Goal: Task Accomplishment & Management: Manage account settings

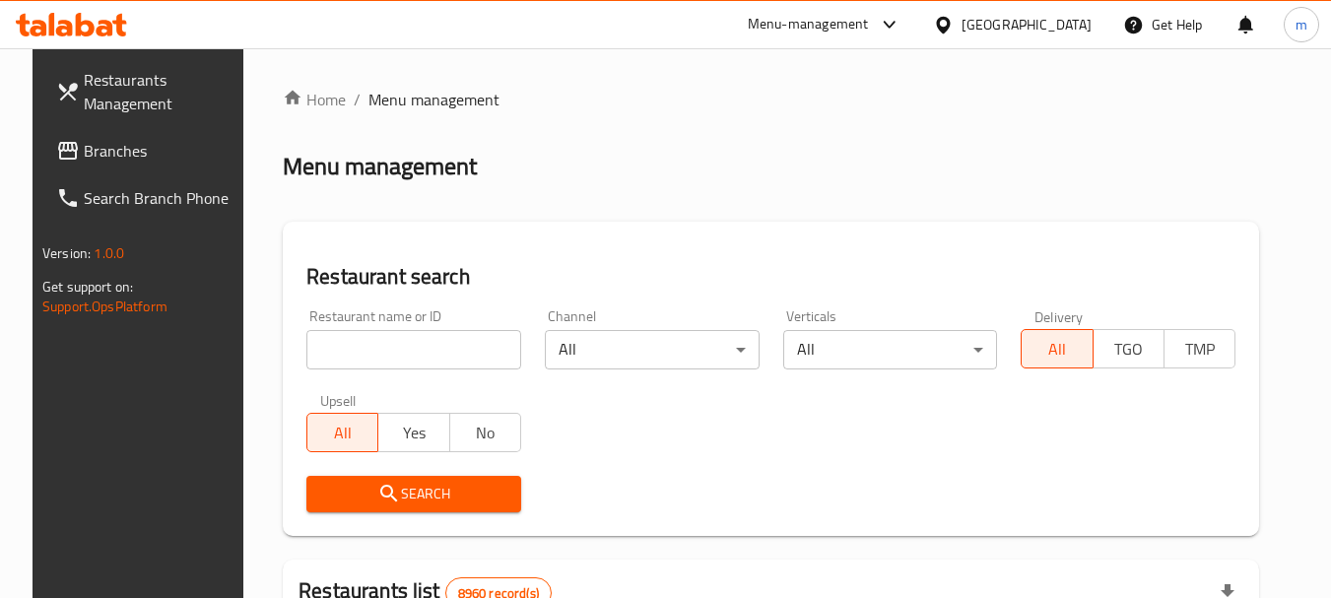
click at [1065, 25] on div "Qatar" at bounding box center [1027, 25] width 130 height 22
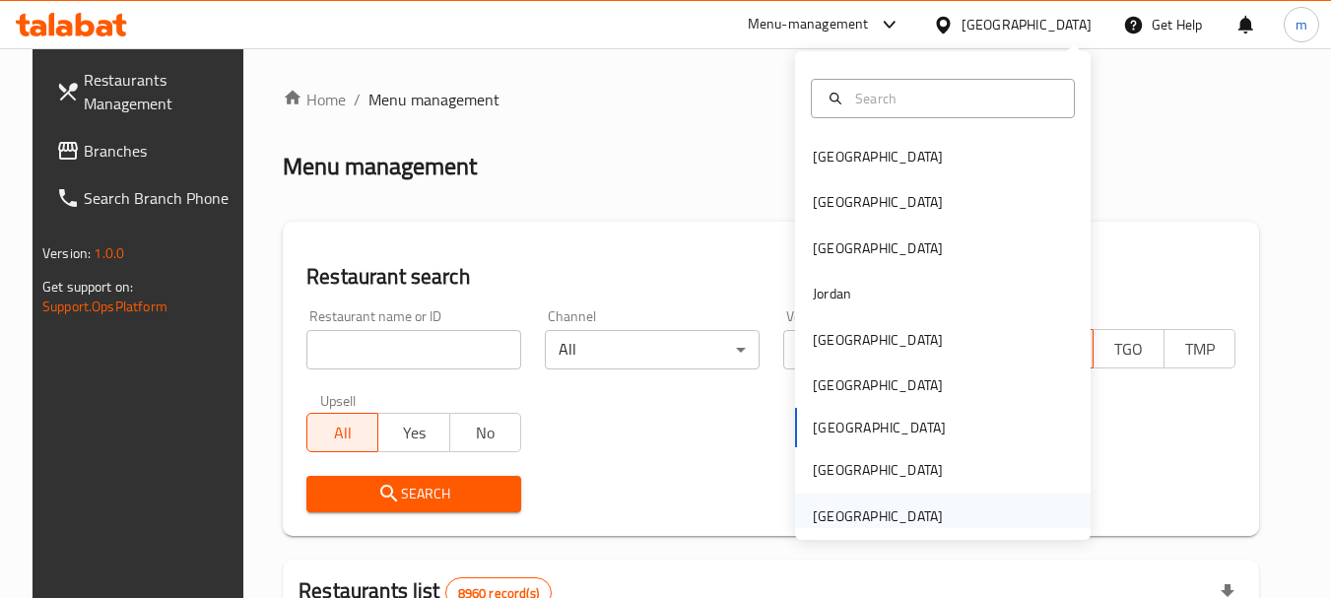
click at [914, 520] on div "United Arab Emirates" at bounding box center [878, 516] width 130 height 22
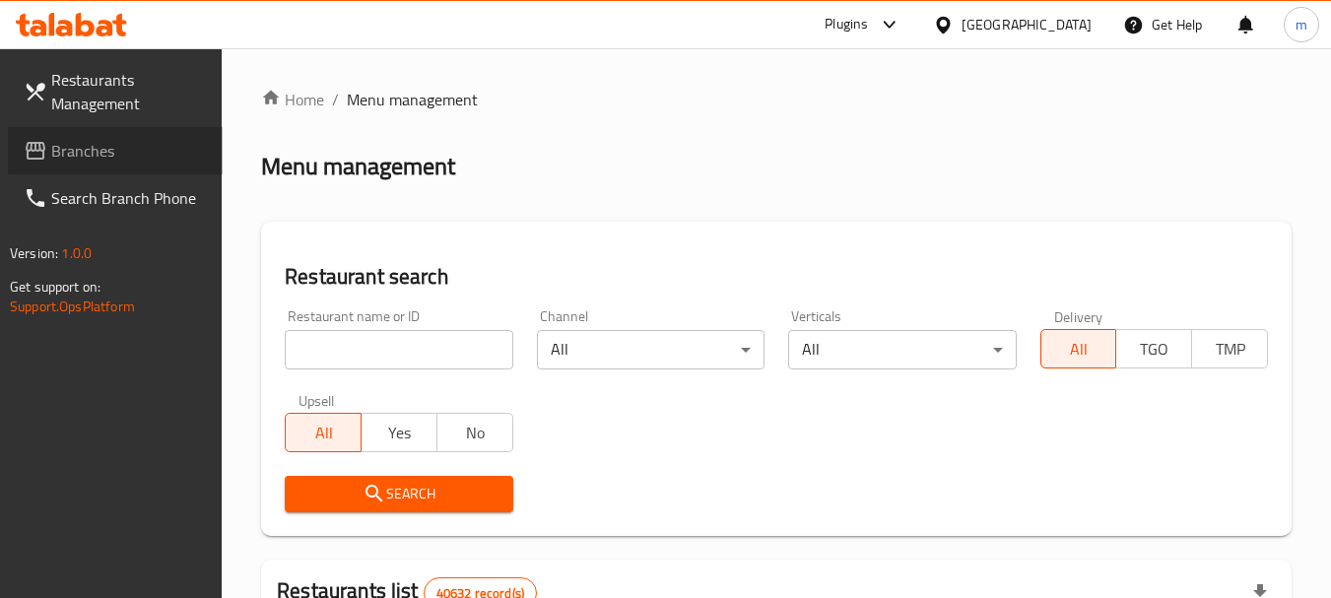
click at [145, 139] on span "Branches" at bounding box center [129, 151] width 156 height 24
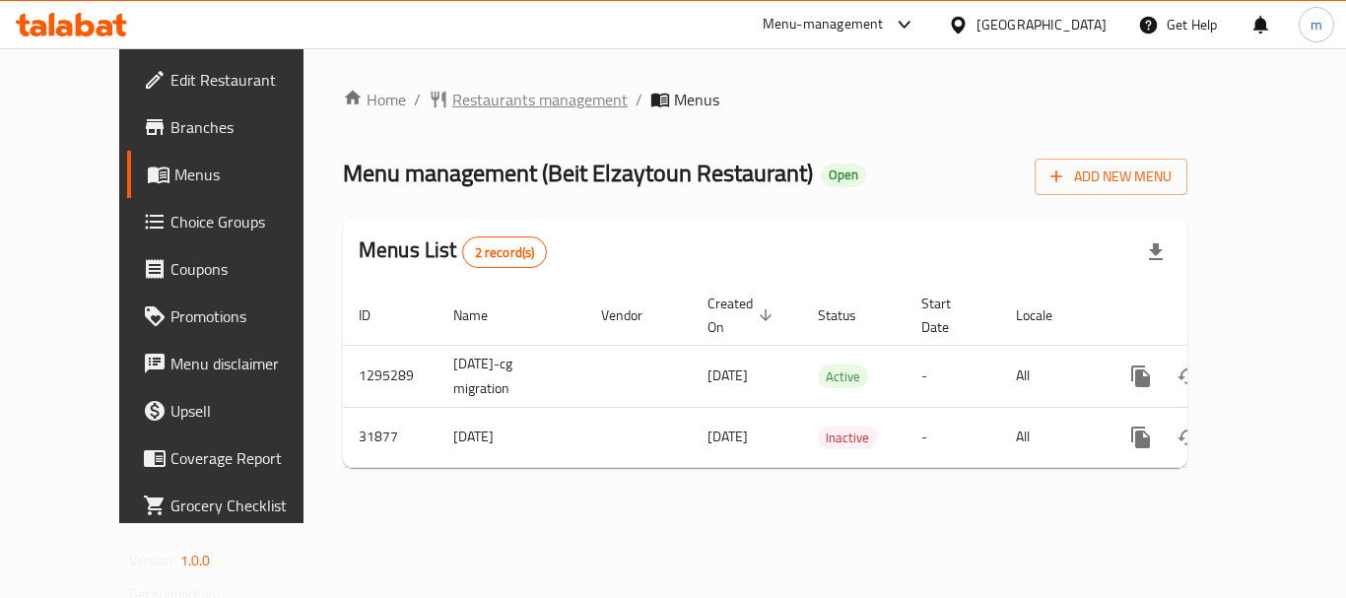
click at [452, 95] on span "Restaurants management" at bounding box center [539, 100] width 175 height 24
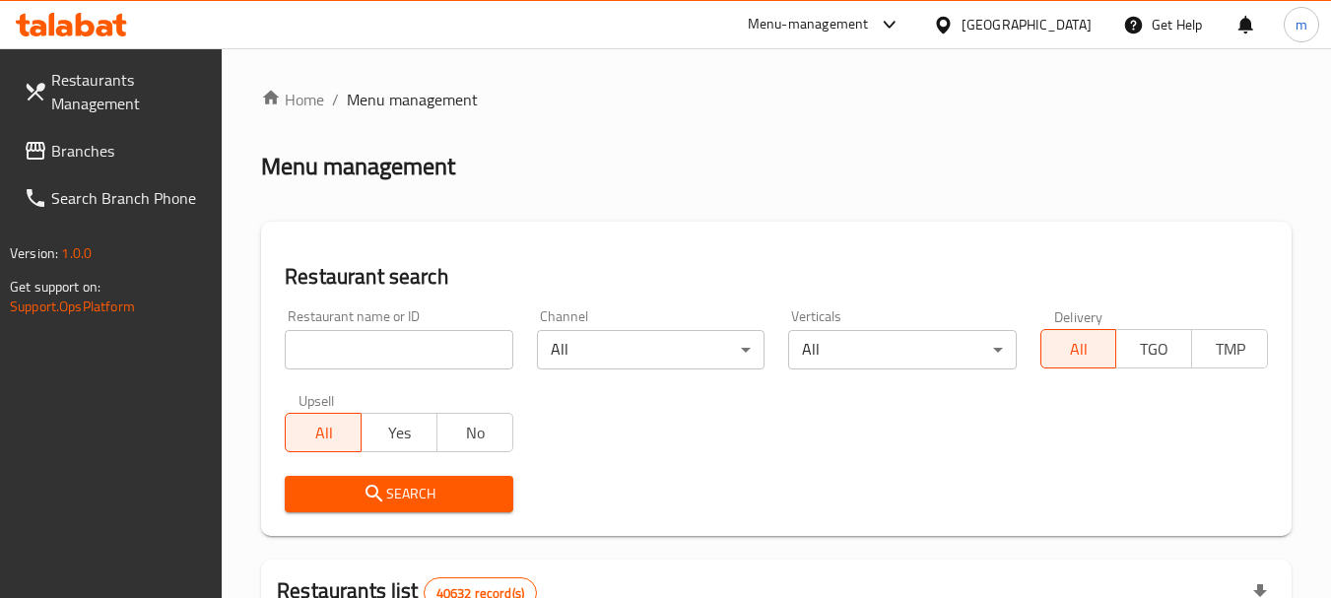
click at [393, 355] on input "search" at bounding box center [399, 349] width 228 height 39
paste input "16325"
type input "16325"
click button "Search" at bounding box center [399, 494] width 228 height 36
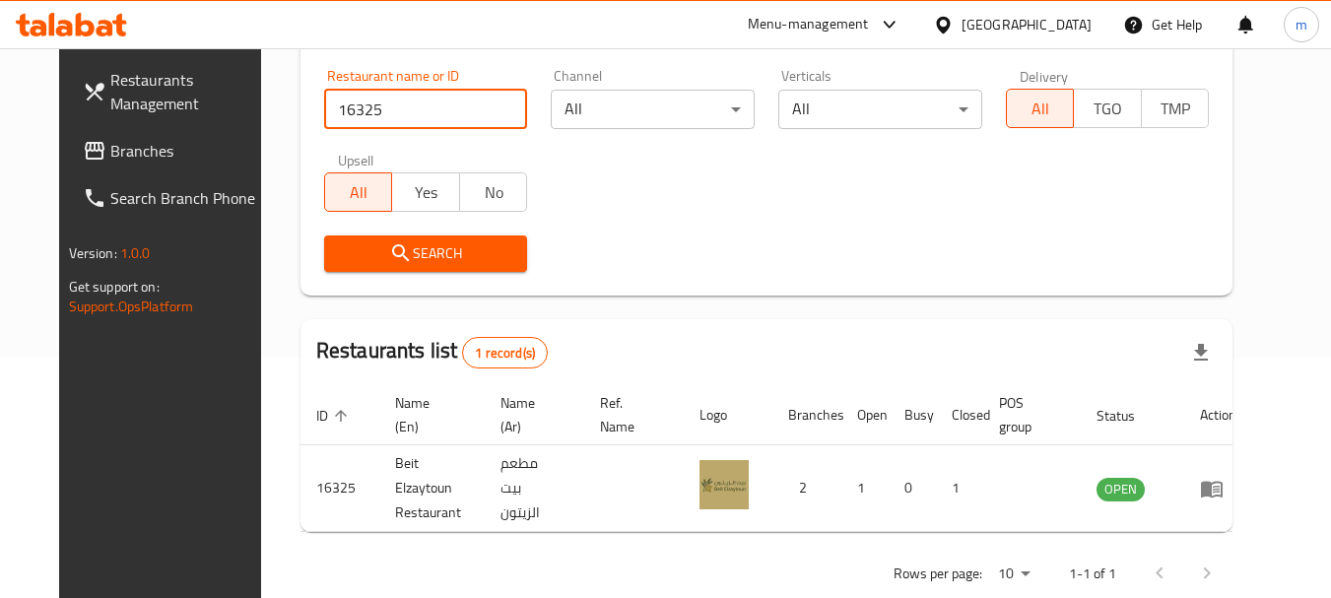
scroll to position [264, 0]
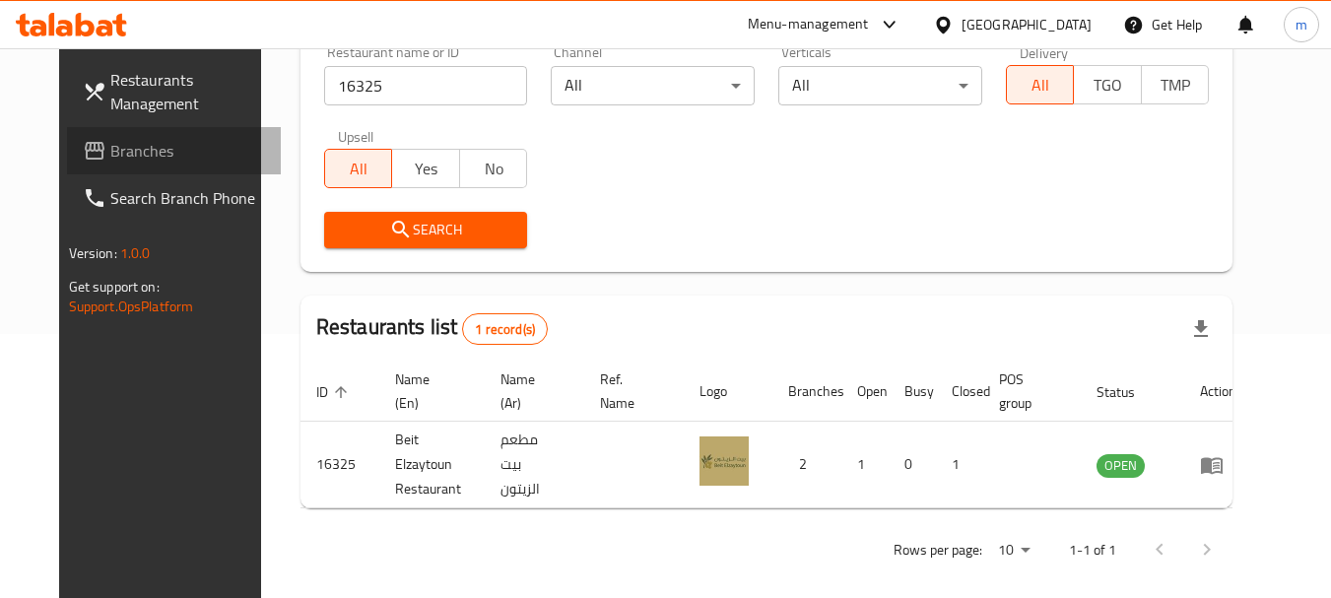
drag, startPoint x: 54, startPoint y: 150, endPoint x: 24, endPoint y: 153, distance: 30.7
click at [83, 153] on icon at bounding box center [95, 151] width 24 height 24
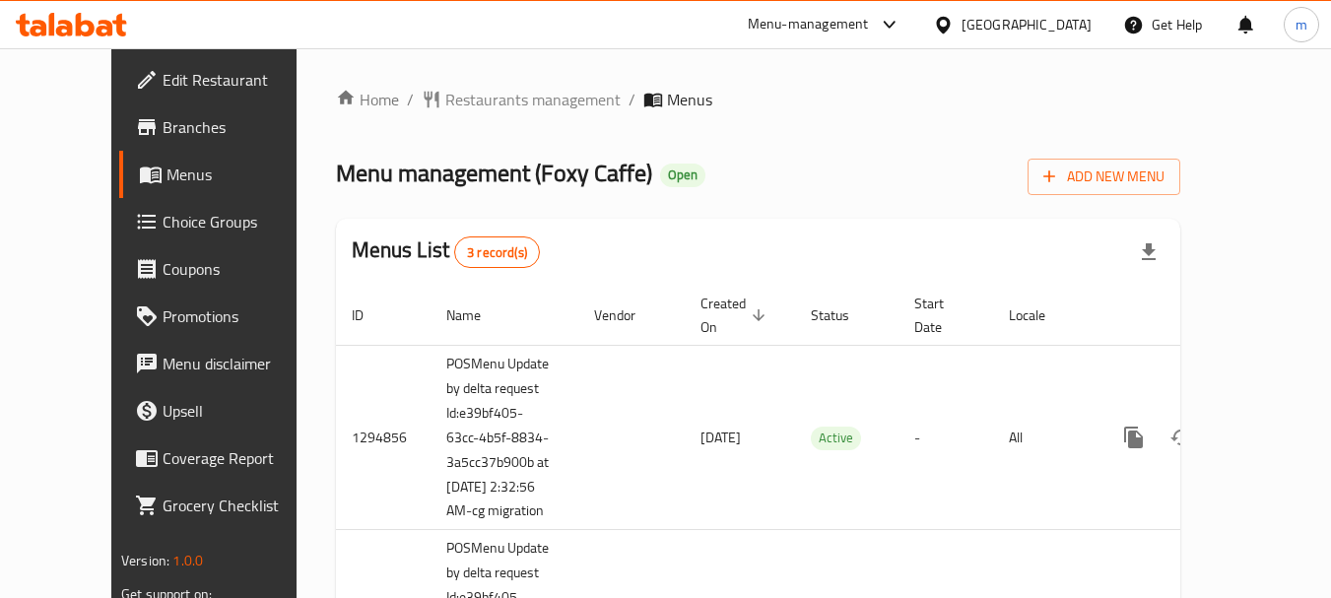
click at [445, 93] on span "Restaurants management" at bounding box center [532, 100] width 175 height 24
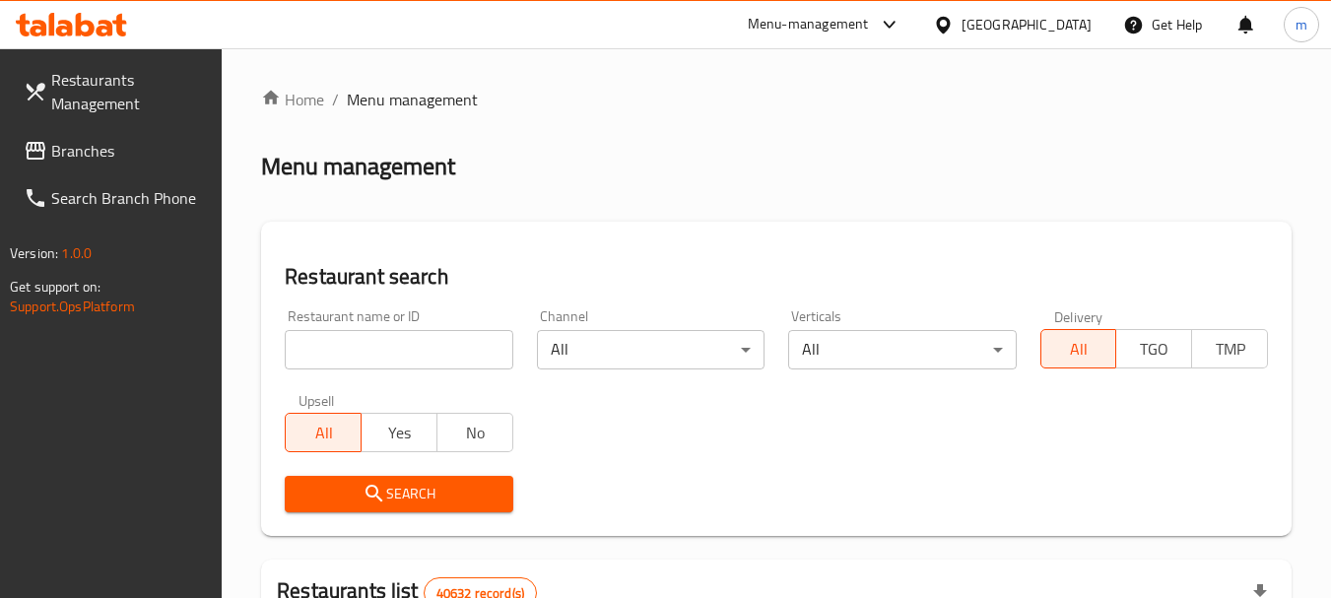
click at [418, 361] on input "search" at bounding box center [399, 349] width 228 height 39
paste input "20200"
type input "20200"
click button "Search" at bounding box center [399, 494] width 228 height 36
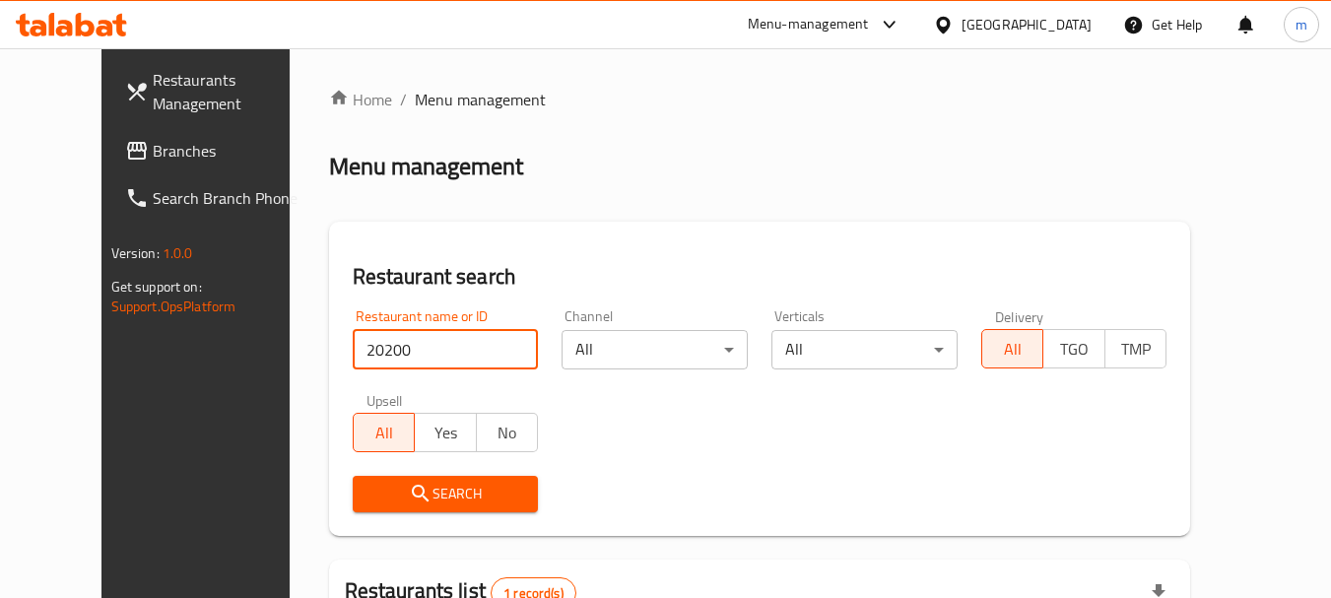
click at [1027, 24] on div "United Arab Emirates" at bounding box center [1027, 25] width 130 height 22
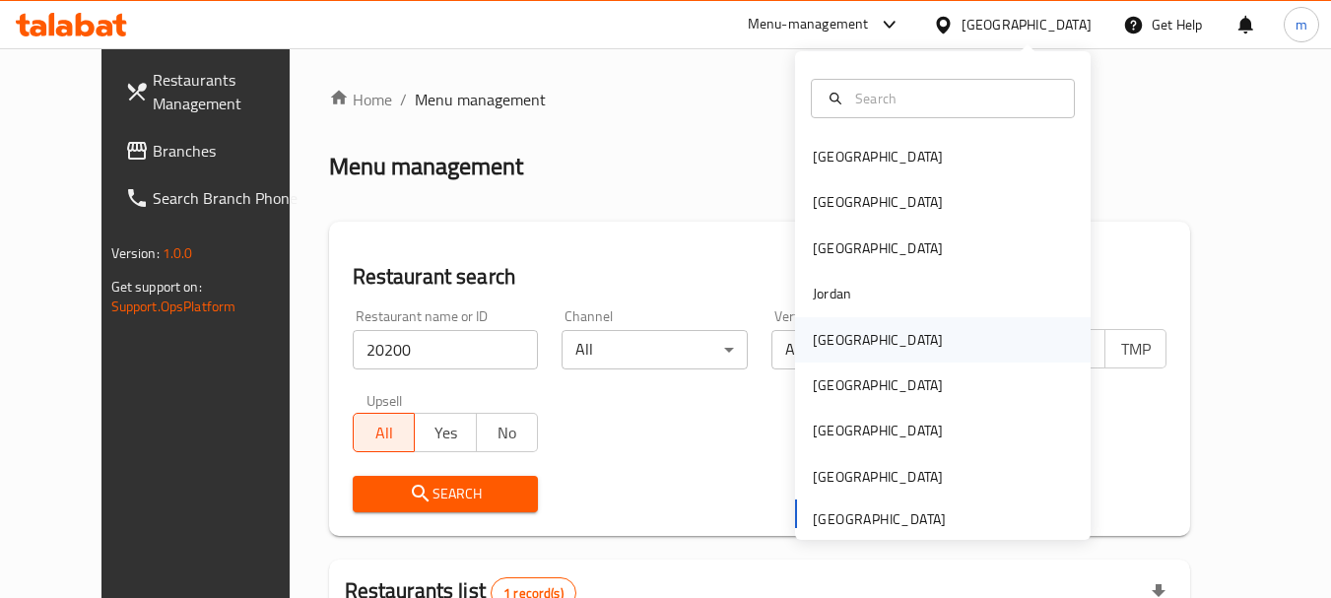
click at [820, 351] on div "[GEOGRAPHIC_DATA]" at bounding box center [878, 340] width 130 height 22
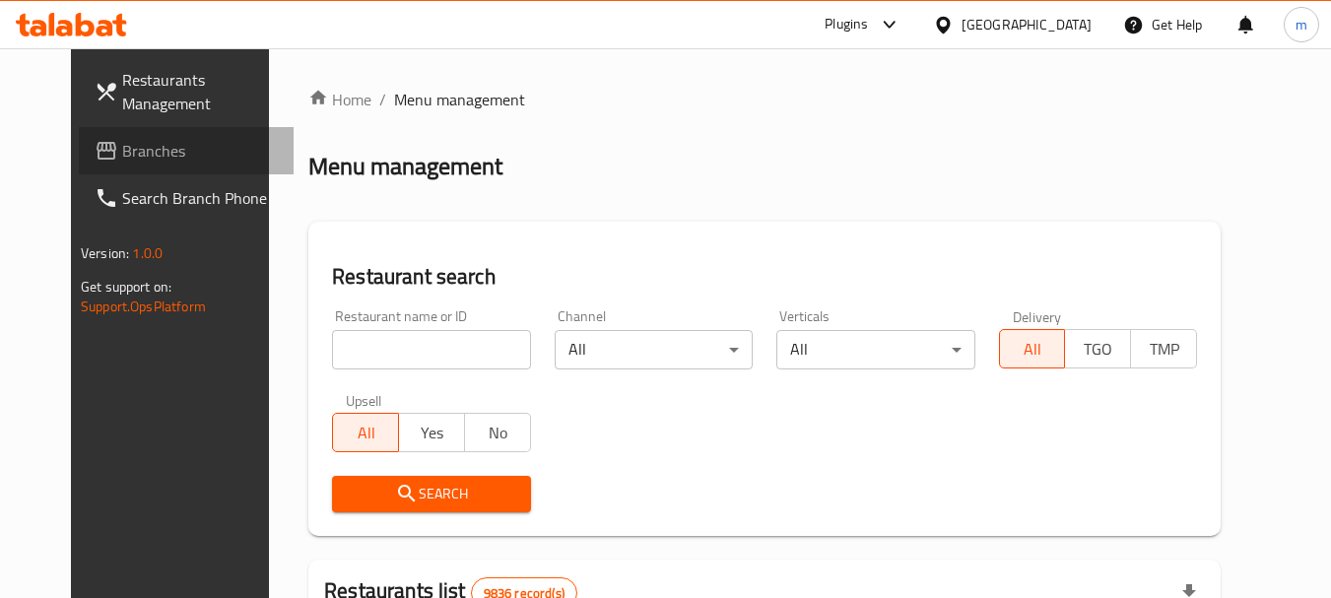
click at [170, 170] on link "Branches" at bounding box center [186, 150] width 215 height 47
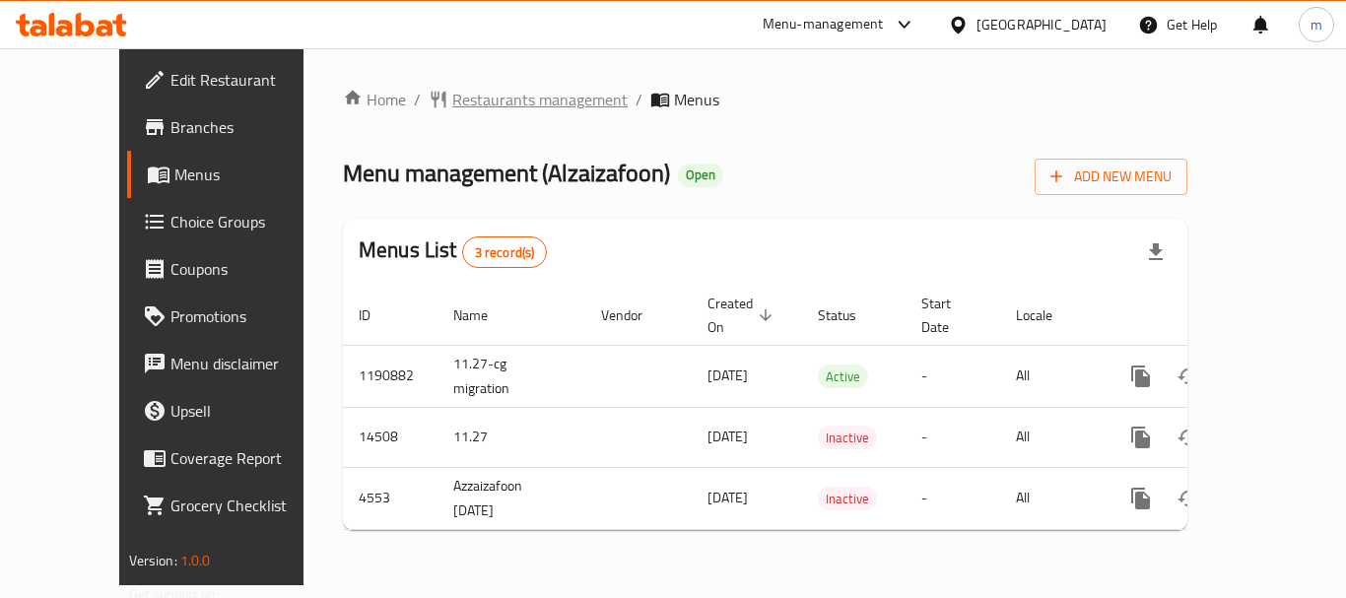
click at [452, 92] on span "Restaurants management" at bounding box center [539, 100] width 175 height 24
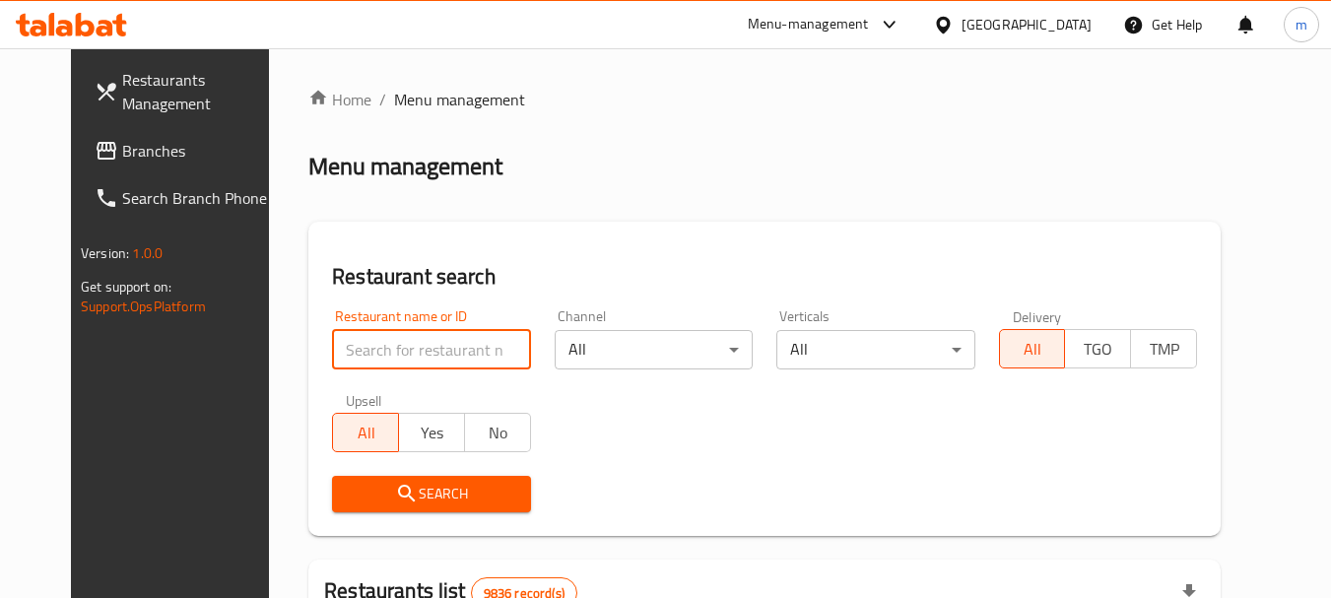
click at [377, 346] on input "search" at bounding box center [431, 349] width 198 height 39
paste input "2880"
type input "2880"
click button "Search" at bounding box center [431, 494] width 198 height 36
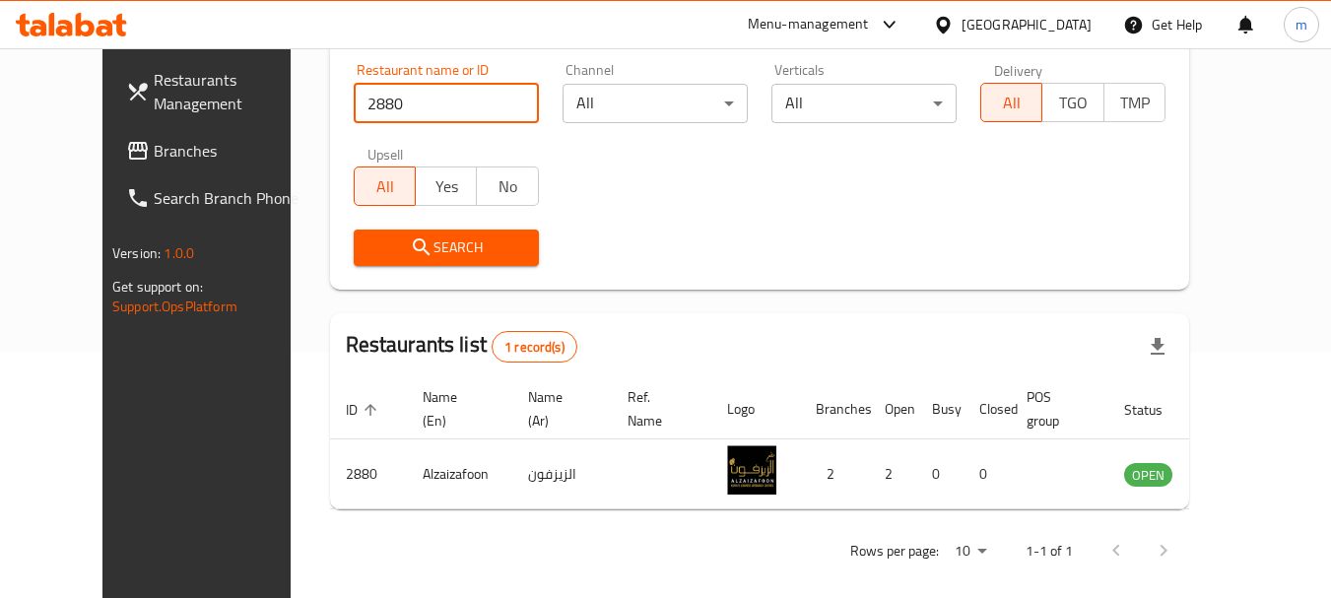
scroll to position [264, 0]
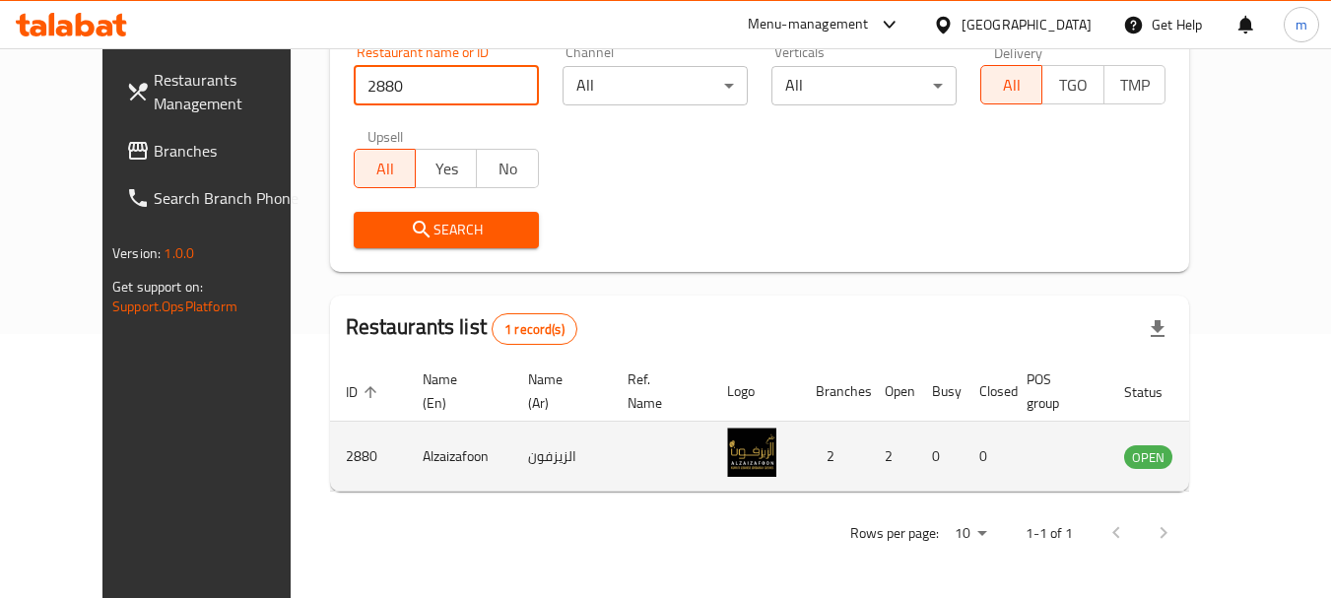
click at [330, 466] on td "2880" at bounding box center [368, 457] width 77 height 70
click at [1251, 450] on icon "enhanced table" at bounding box center [1240, 456] width 24 height 24
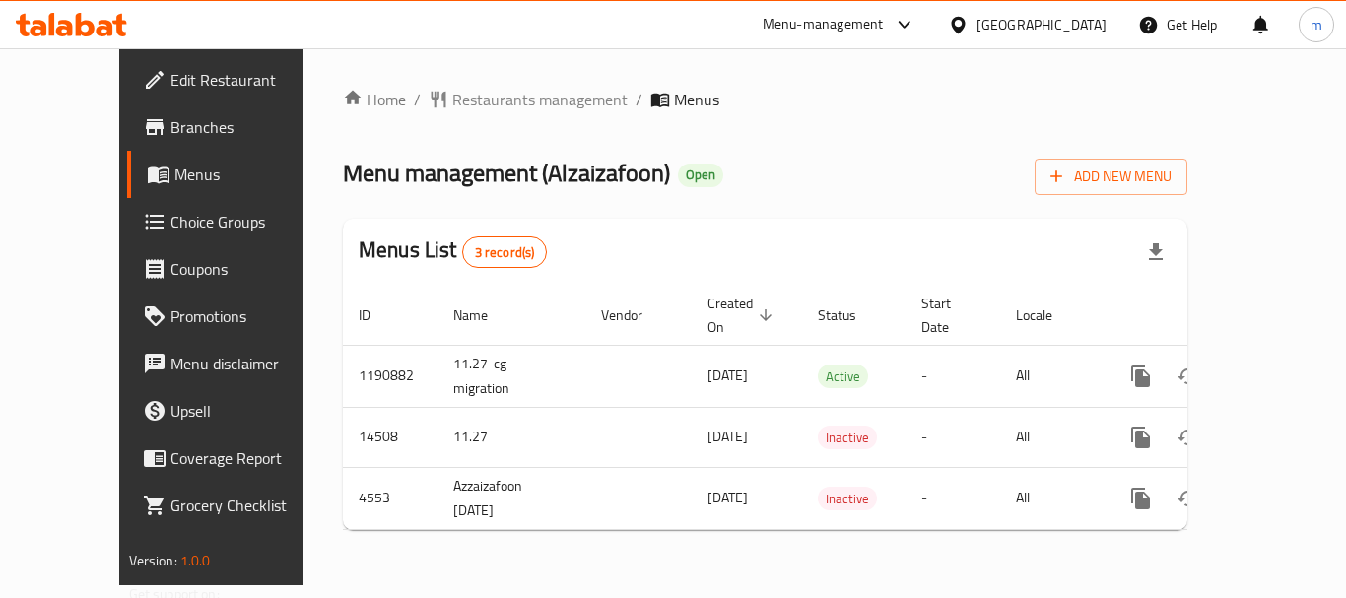
click at [170, 128] on span "Branches" at bounding box center [249, 127] width 158 height 24
